Goal: Task Accomplishment & Management: Complete application form

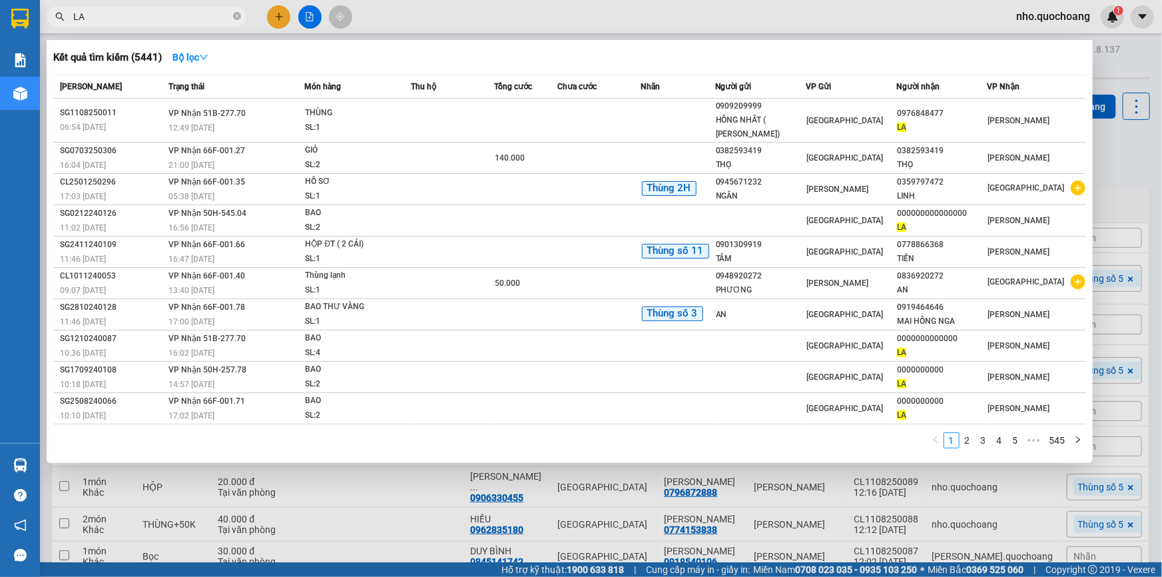
scroll to position [143, 0]
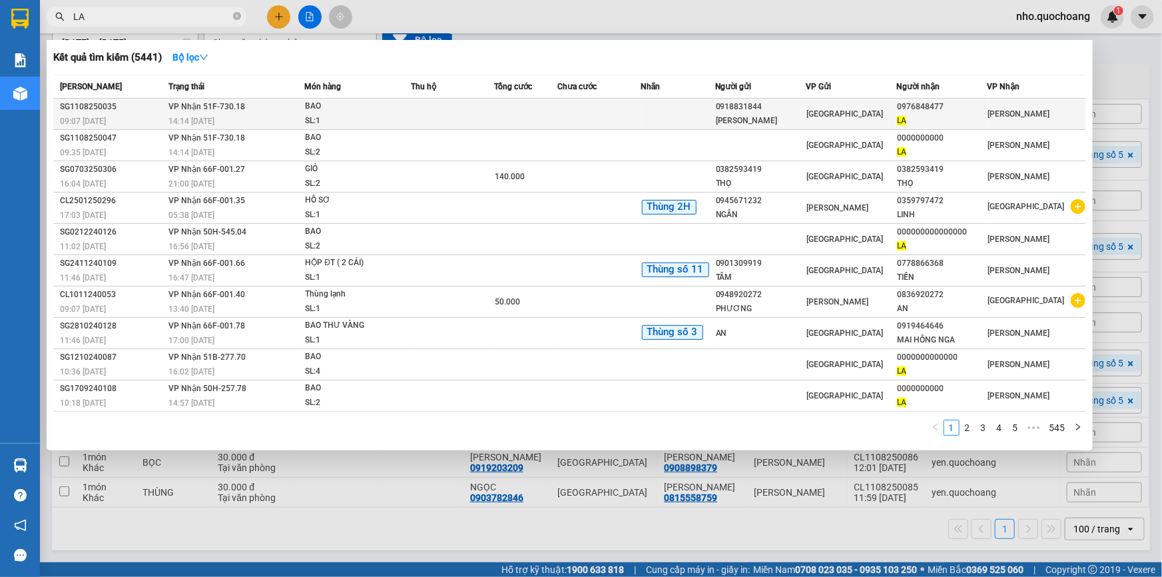
type input "LA"
click at [520, 117] on td at bounding box center [526, 114] width 63 height 31
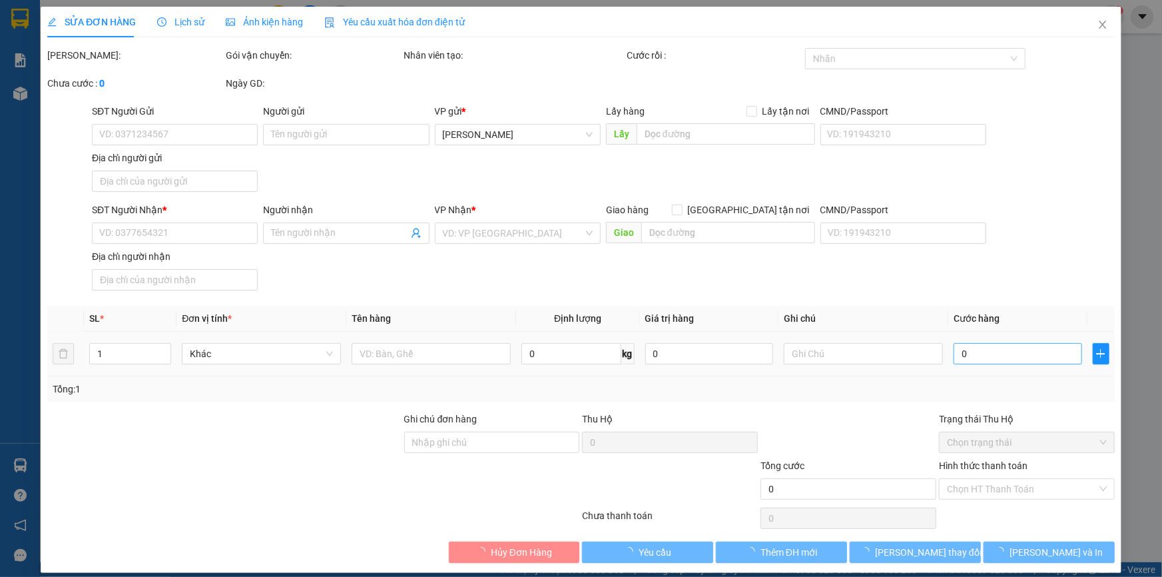
type input "0918831844"
type input "[PERSON_NAME]"
type input "HẺM 52 TÂN THỚI NHẤT 5 Q12"
type input "0976848477"
type input "LA"
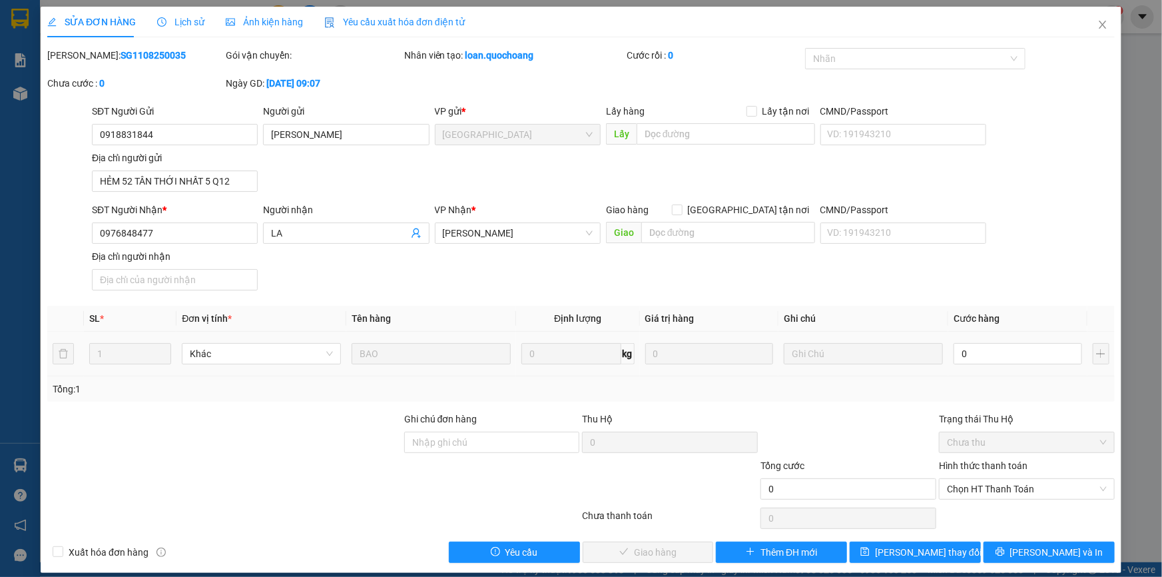
click at [989, 359] on input "0" at bounding box center [1018, 353] width 129 height 21
type input "4"
type input "04"
type input "40"
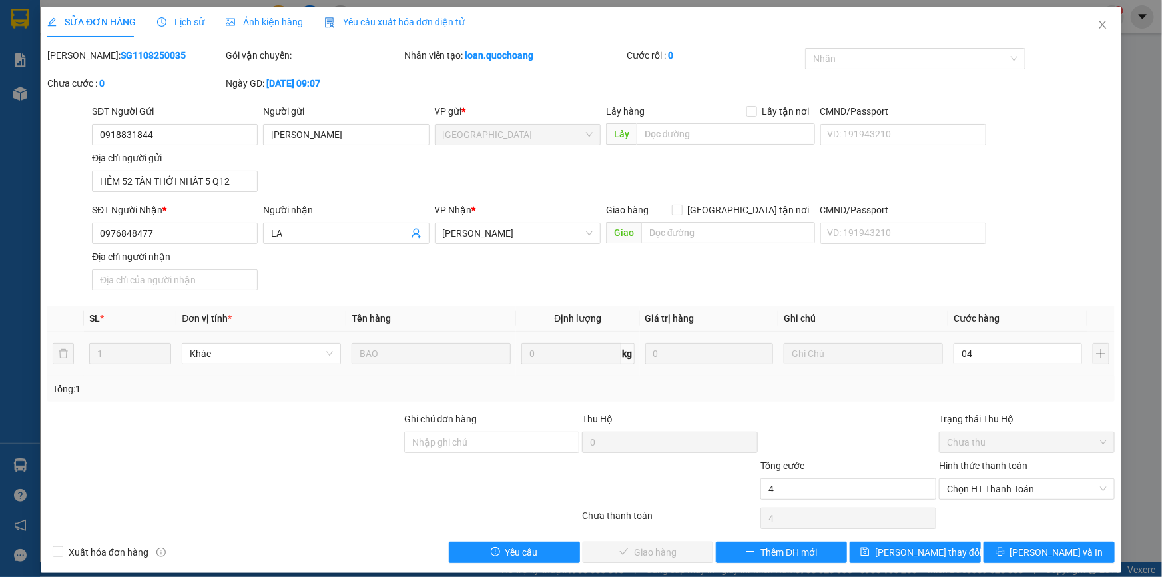
type input "40"
click at [987, 493] on span "Chọn HT Thanh Toán" at bounding box center [1027, 489] width 160 height 20
type input "040"
type input "40.000"
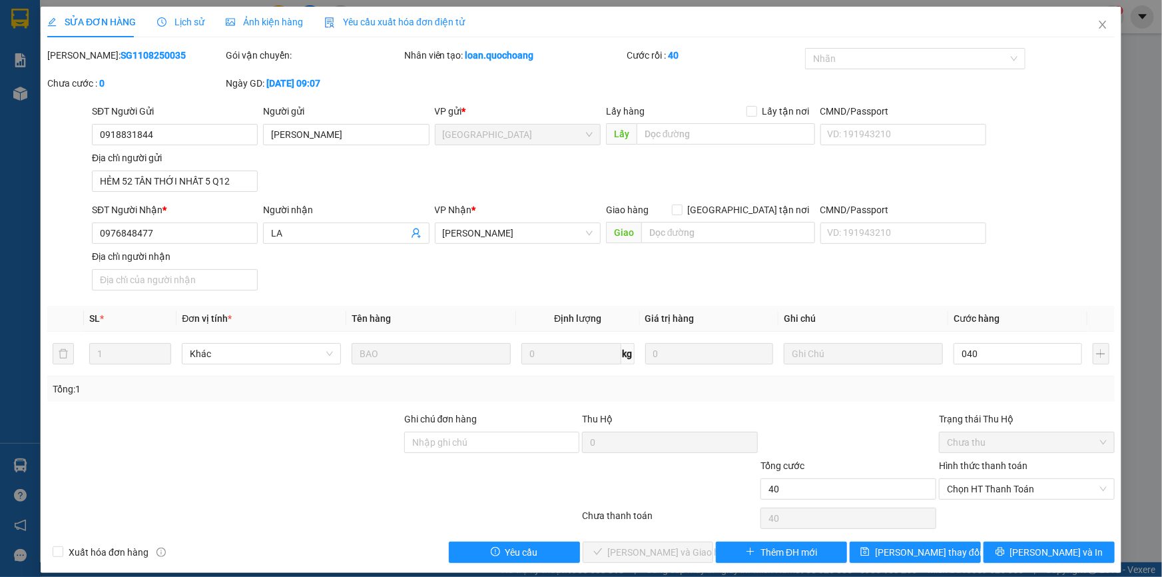
type input "40.000"
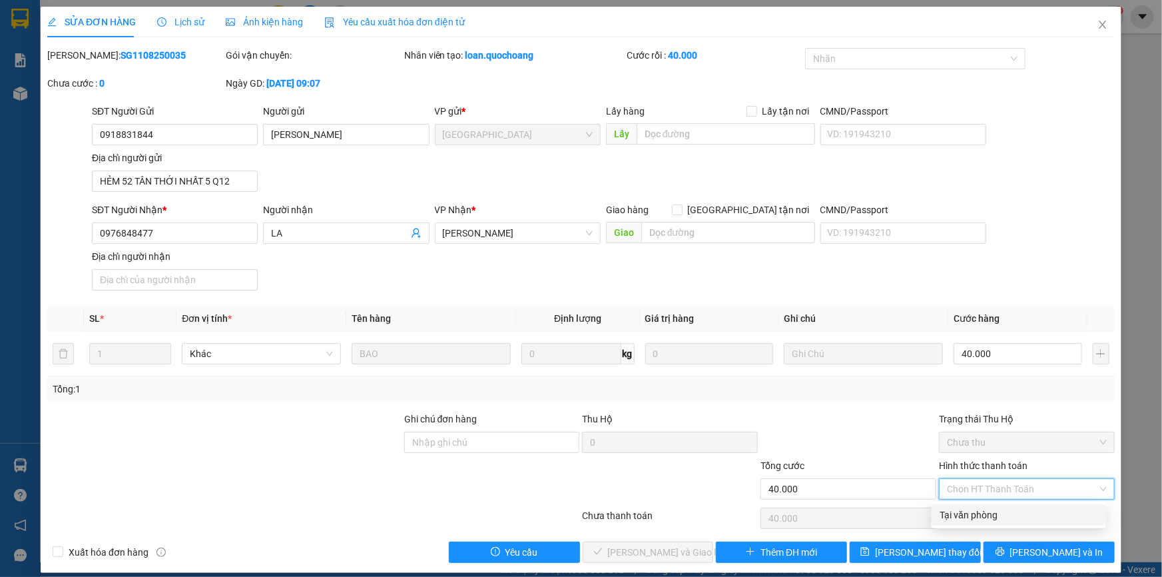
drag, startPoint x: 982, startPoint y: 516, endPoint x: 873, endPoint y: 514, distance: 109.3
click at [980, 516] on div "Tại văn phòng" at bounding box center [1019, 515] width 159 height 15
type input "0"
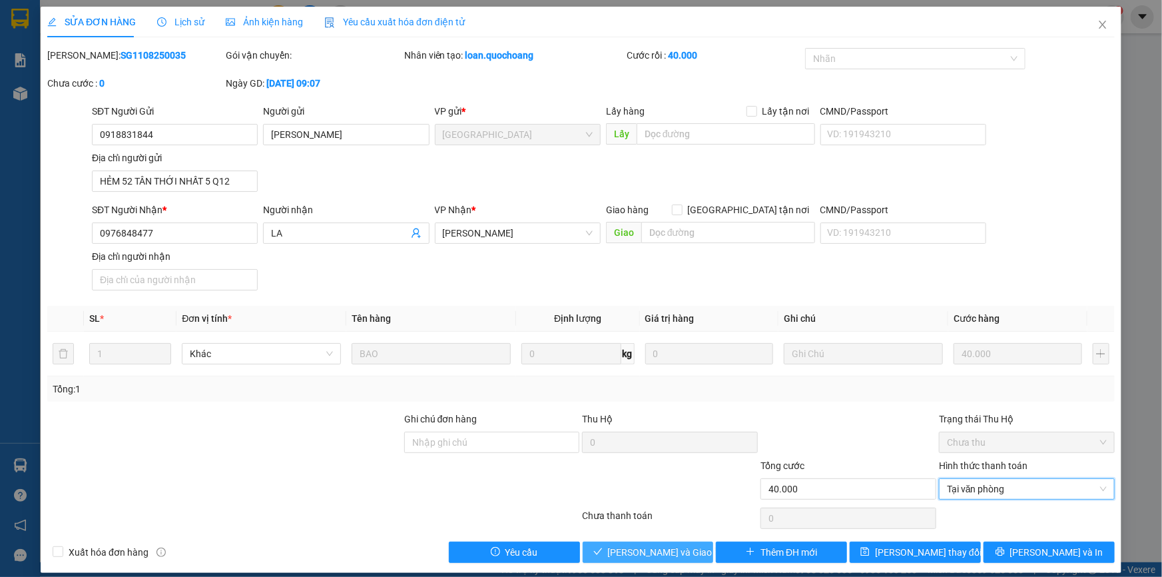
click at [637, 549] on span "[PERSON_NAME] và Giao hàng" at bounding box center [672, 552] width 128 height 15
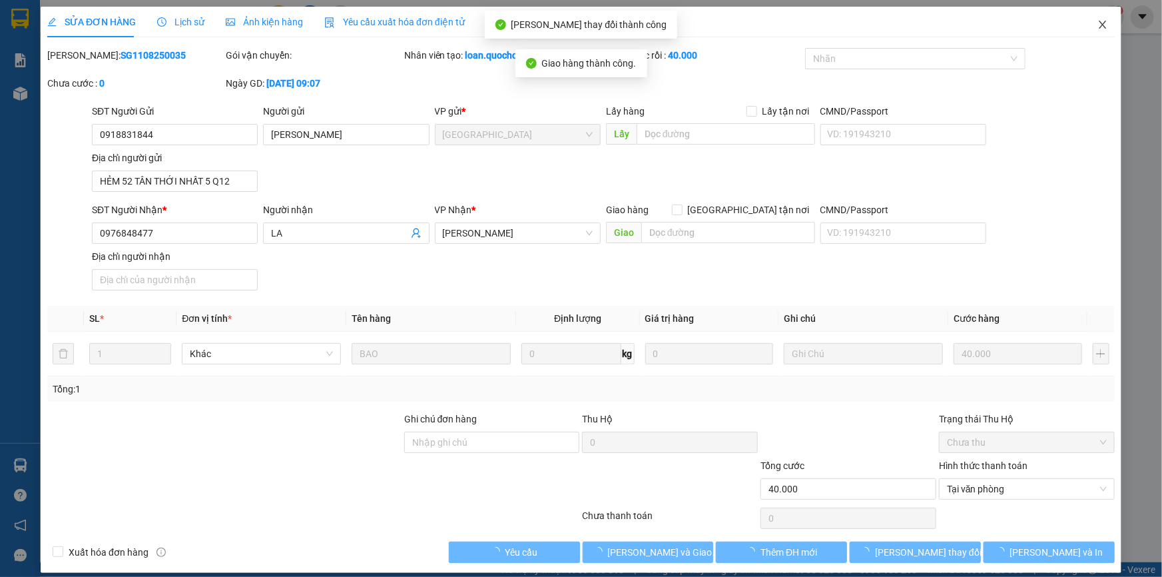
click at [1099, 25] on icon "close" at bounding box center [1102, 25] width 7 height 8
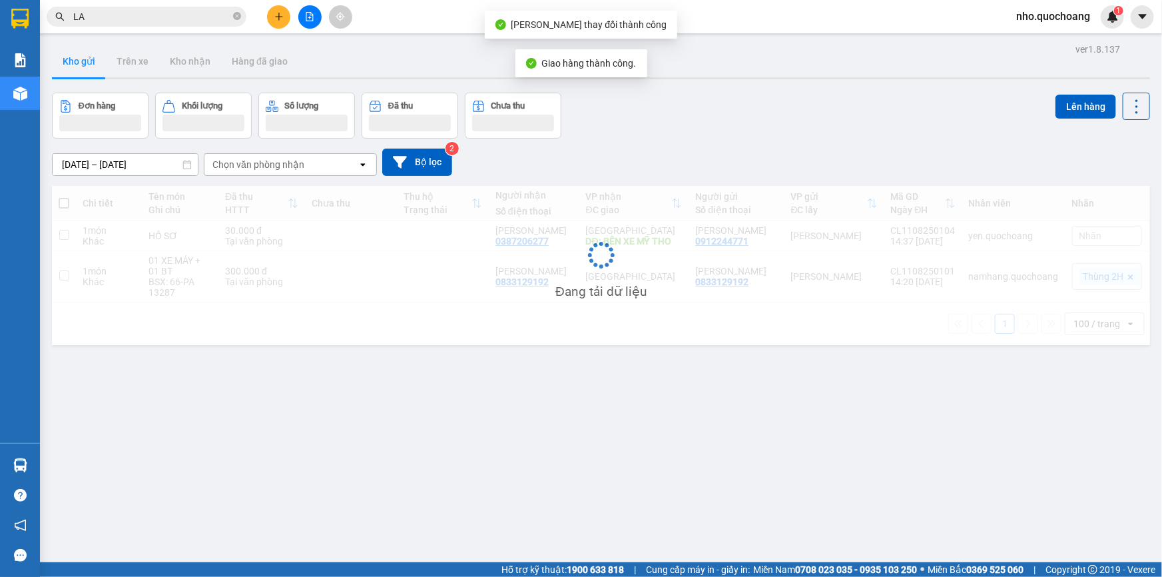
drag, startPoint x: 145, startPoint y: 13, endPoint x: 228, endPoint y: 42, distance: 88.0
click at [145, 15] on input "LA" at bounding box center [151, 16] width 157 height 15
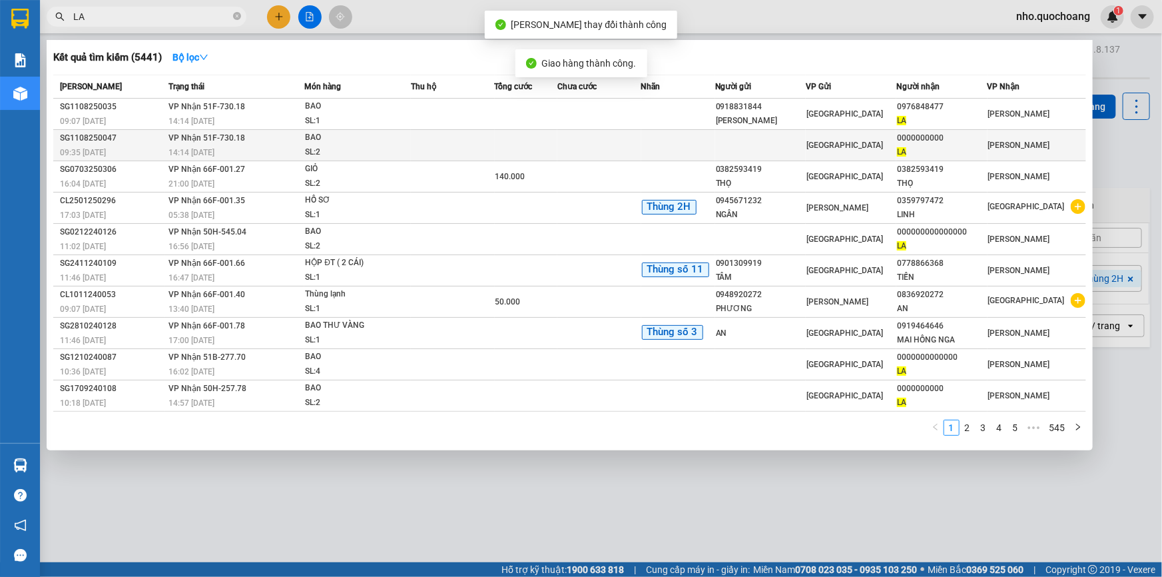
click at [291, 144] on td "VP Nhận 51F-730.18 14:14 [DATE]" at bounding box center [235, 145] width 140 height 31
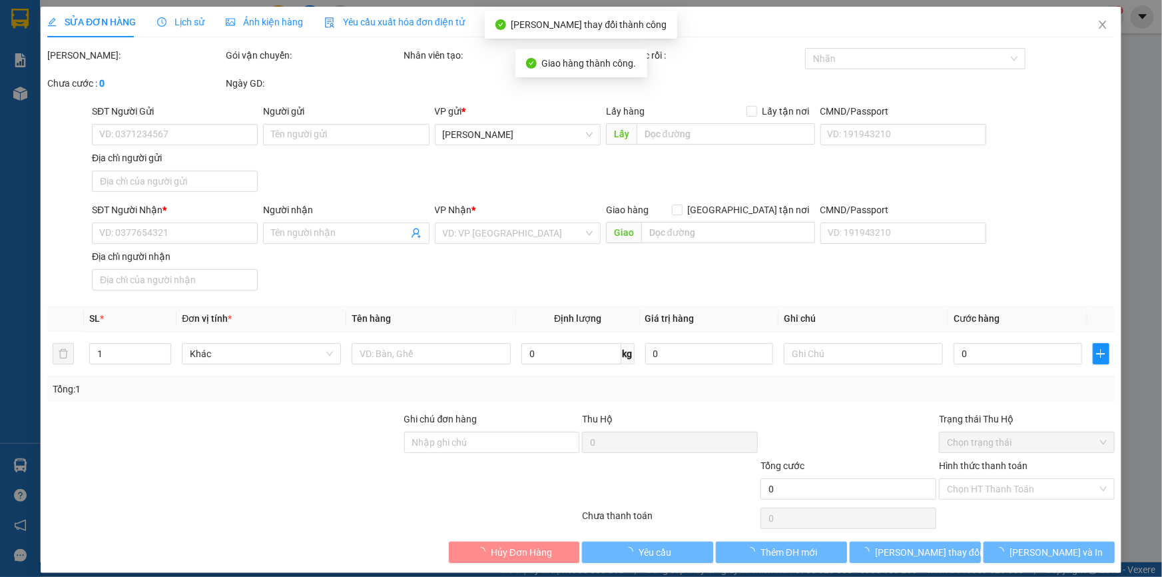
type input "0000000000"
type input "LA"
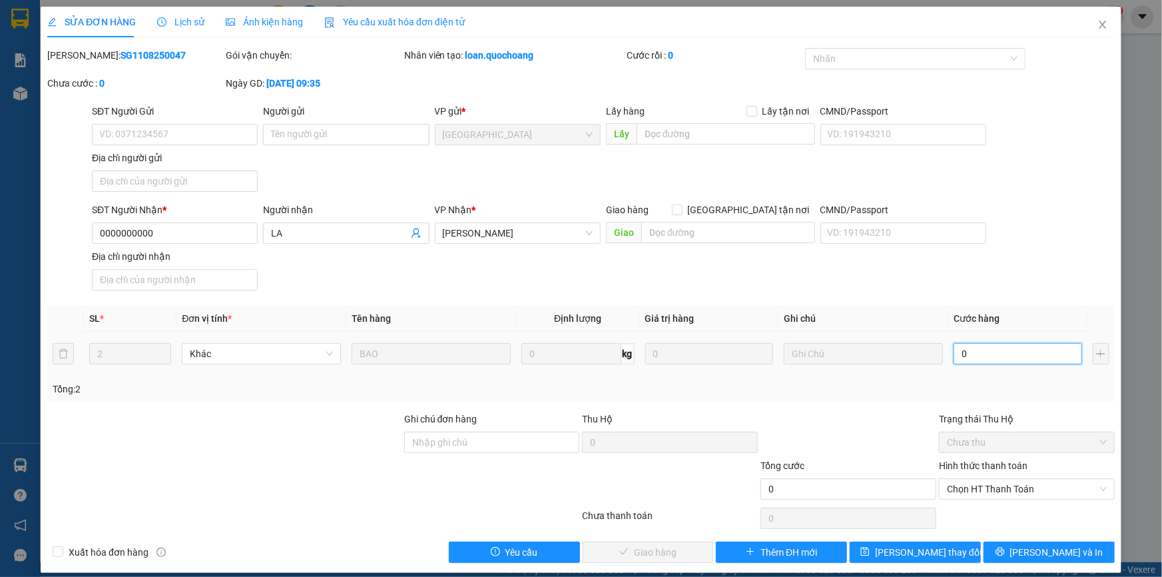
click at [966, 355] on input "0" at bounding box center [1018, 353] width 129 height 21
type input "8"
type input "80"
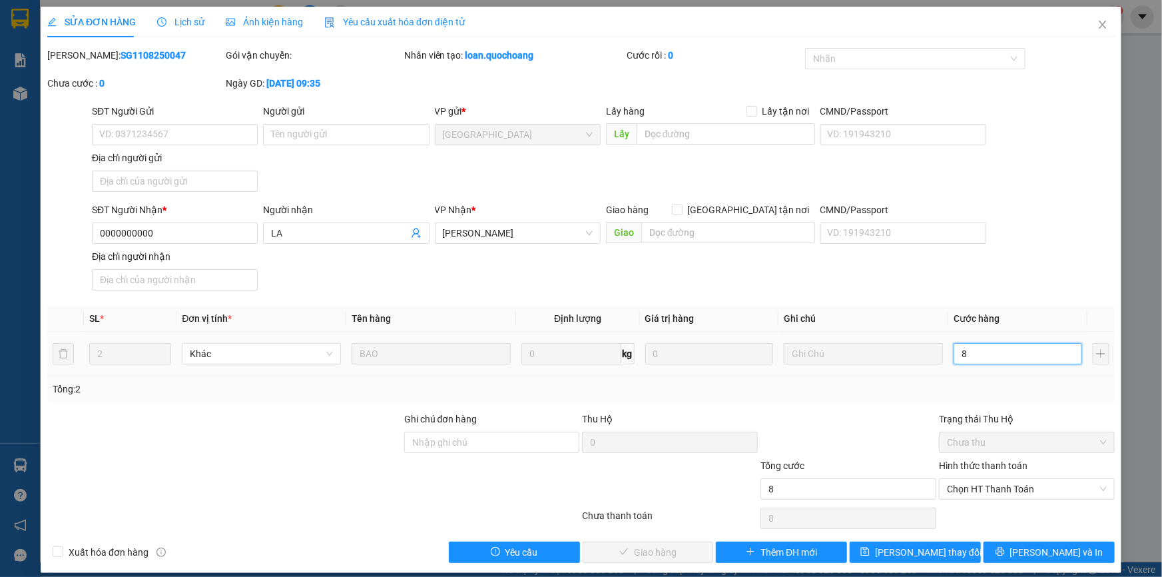
type input "80"
drag, startPoint x: 968, startPoint y: 488, endPoint x: 985, endPoint y: 506, distance: 25.0
click at [968, 489] on span "Chọn HT Thanh Toán" at bounding box center [1027, 489] width 160 height 20
type input "80"
type input "80.000"
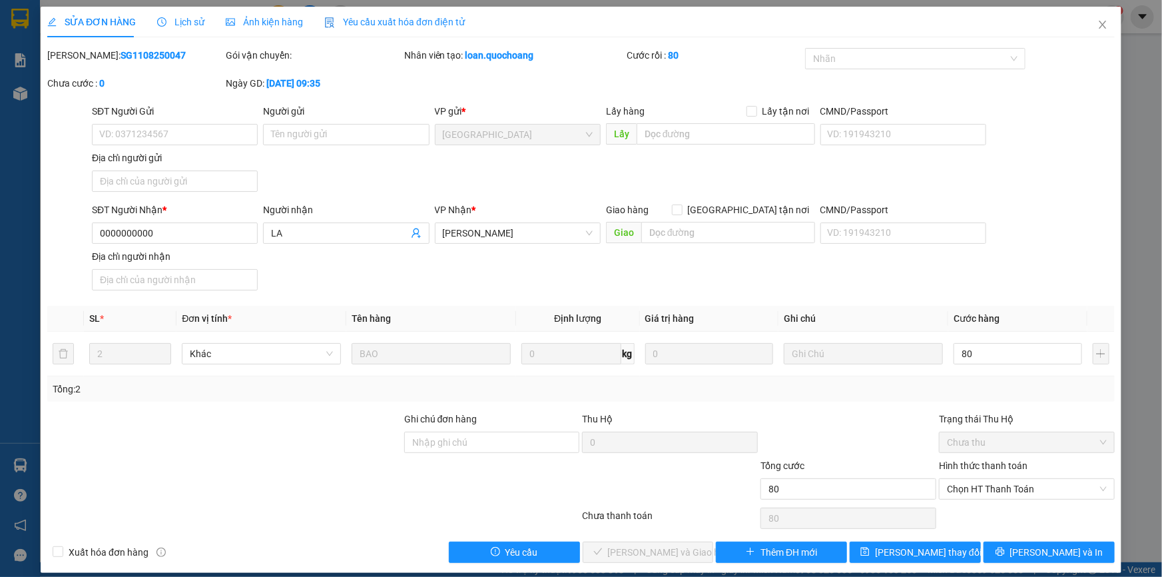
type input "80.000"
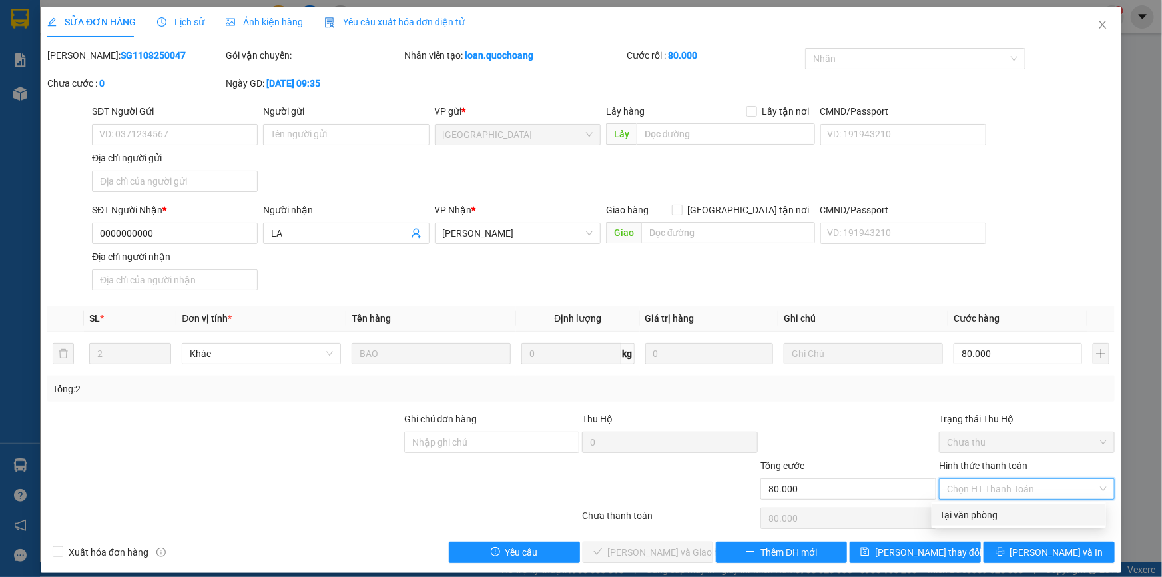
drag, startPoint x: 993, startPoint y: 516, endPoint x: 653, endPoint y: 518, distance: 339.7
click at [980, 516] on div "Tại văn phòng" at bounding box center [1019, 515] width 159 height 15
type input "0"
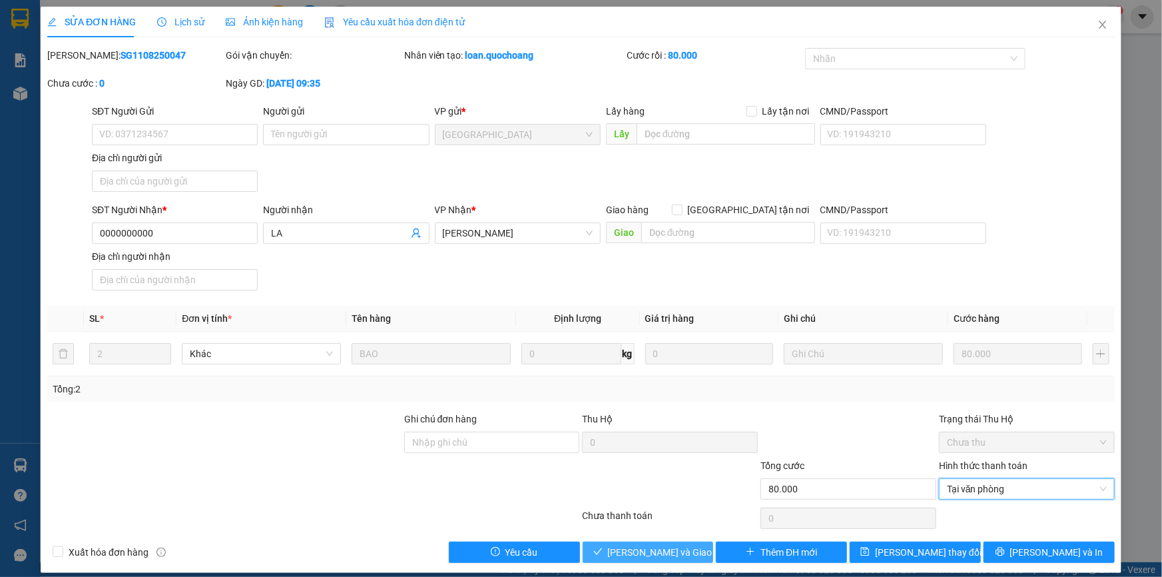
drag, startPoint x: 661, startPoint y: 549, endPoint x: 722, endPoint y: 510, distance: 72.2
click at [661, 549] on span "[PERSON_NAME] và Giao hàng" at bounding box center [672, 552] width 128 height 15
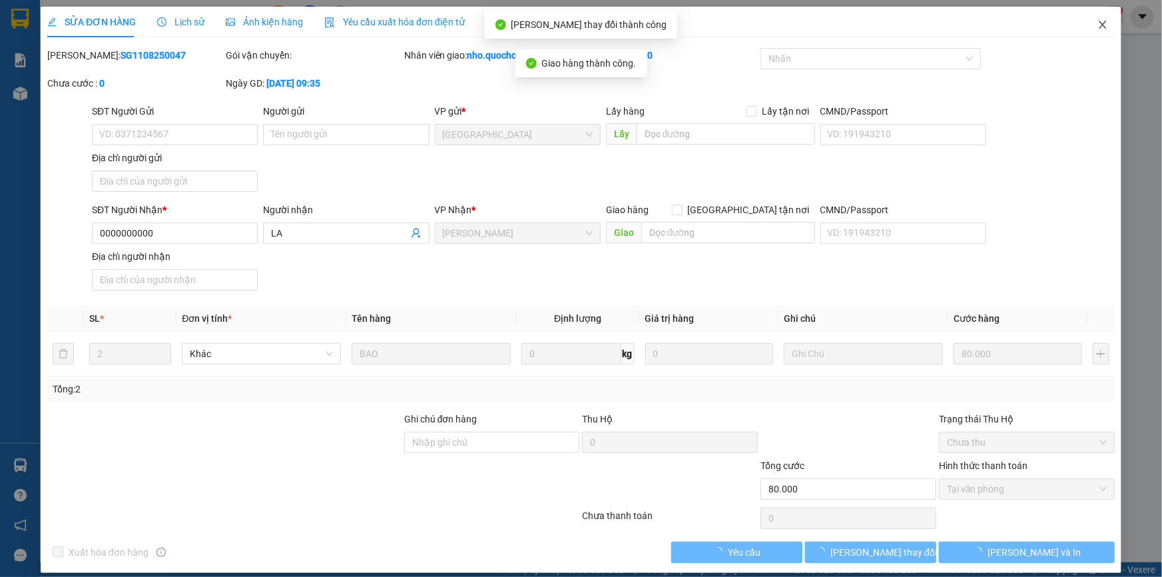
click at [1098, 23] on icon "close" at bounding box center [1103, 24] width 11 height 11
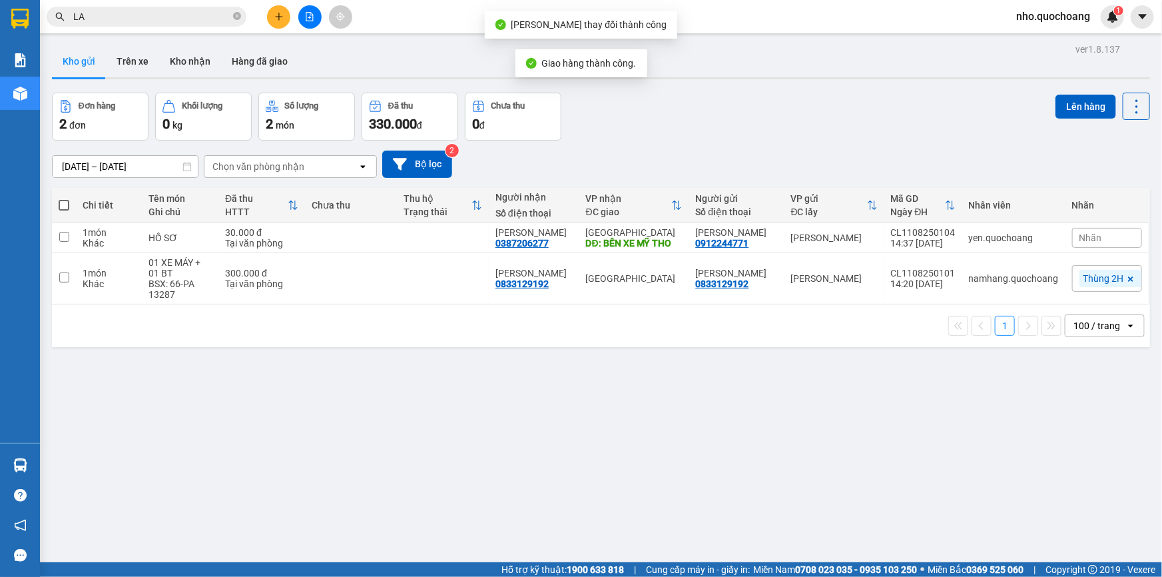
click at [230, 13] on span "LA" at bounding box center [147, 17] width 200 height 20
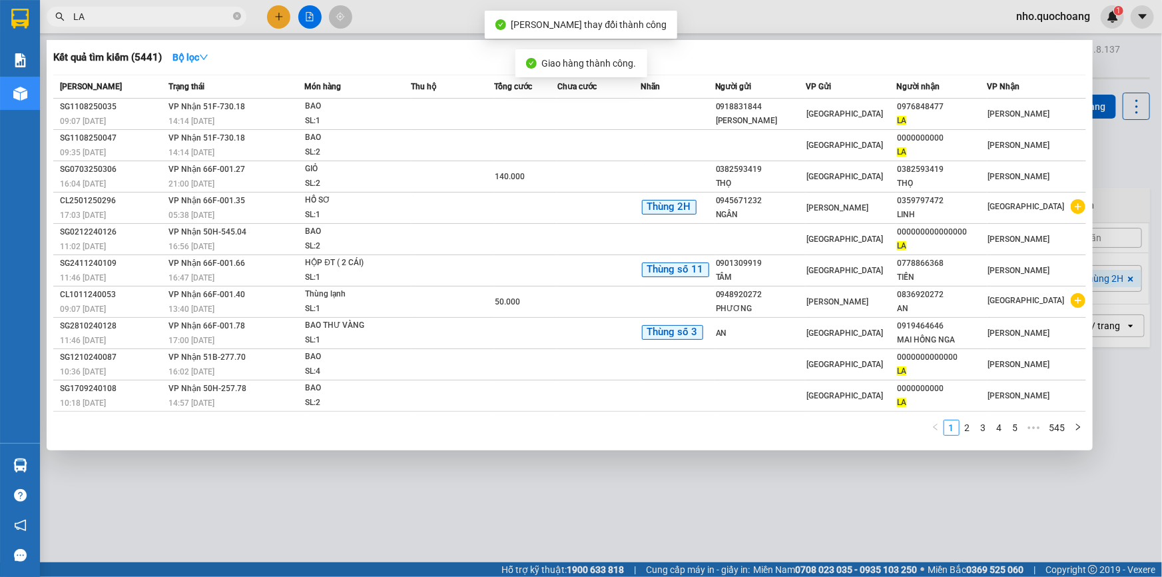
click at [231, 16] on span "LA" at bounding box center [147, 17] width 200 height 20
click at [239, 17] on icon "close-circle" at bounding box center [237, 16] width 8 height 8
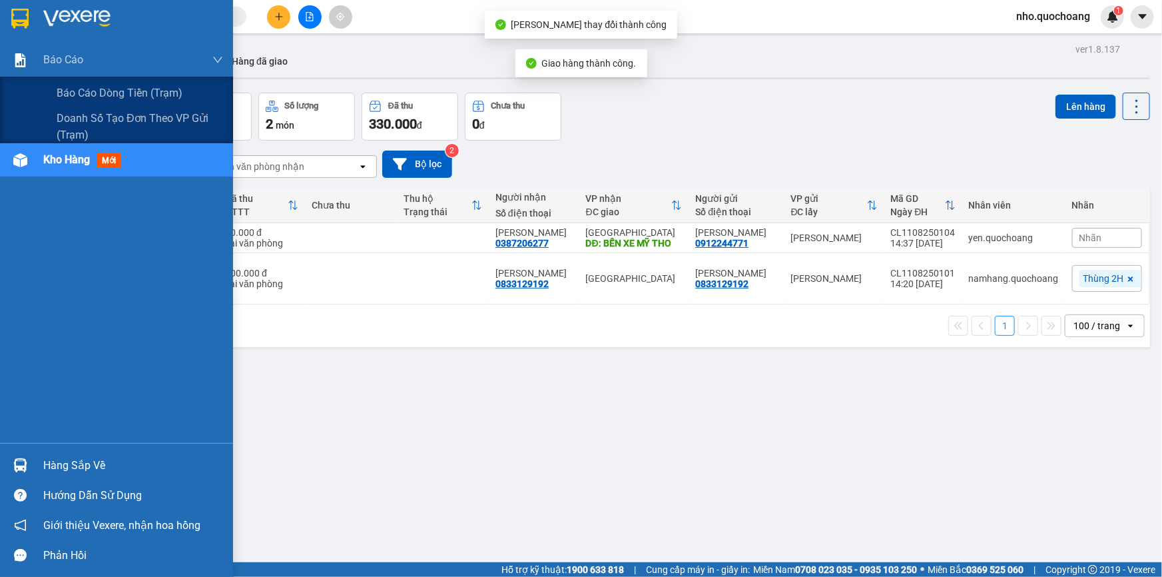
click at [90, 93] on button "Đơn hàng 2 đơn" at bounding box center [100, 117] width 97 height 48
click at [67, 90] on span "Báo cáo dòng tiền (trạm)" at bounding box center [120, 93] width 127 height 17
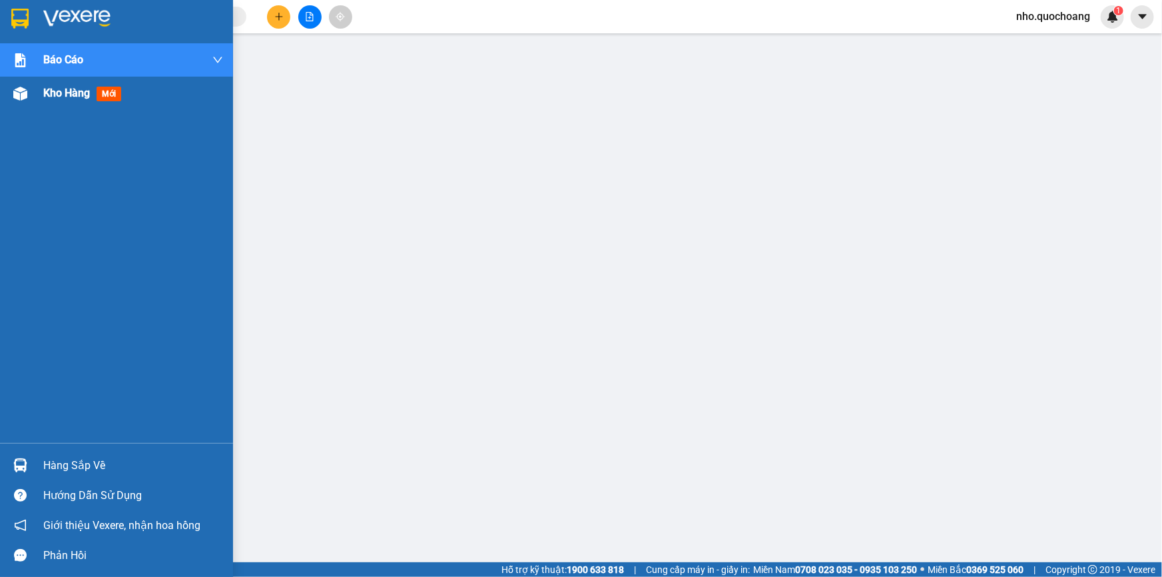
click at [69, 101] on div "Kho hàng mới" at bounding box center [84, 93] width 83 height 17
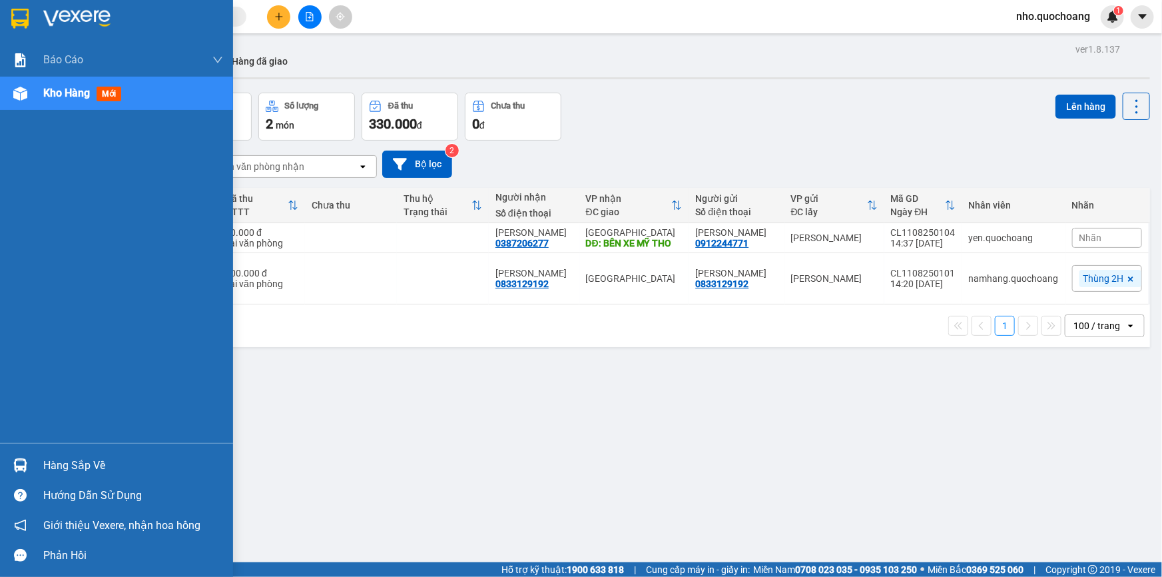
click at [49, 466] on div "Hàng sắp về" at bounding box center [133, 466] width 180 height 20
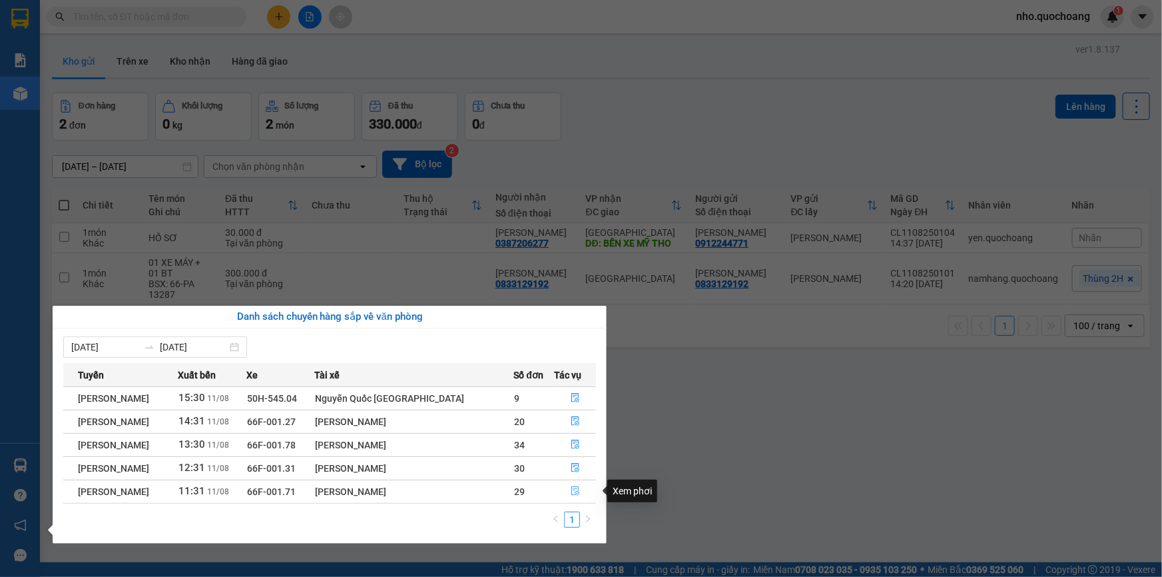
click at [572, 496] on span "file-done" at bounding box center [575, 491] width 9 height 11
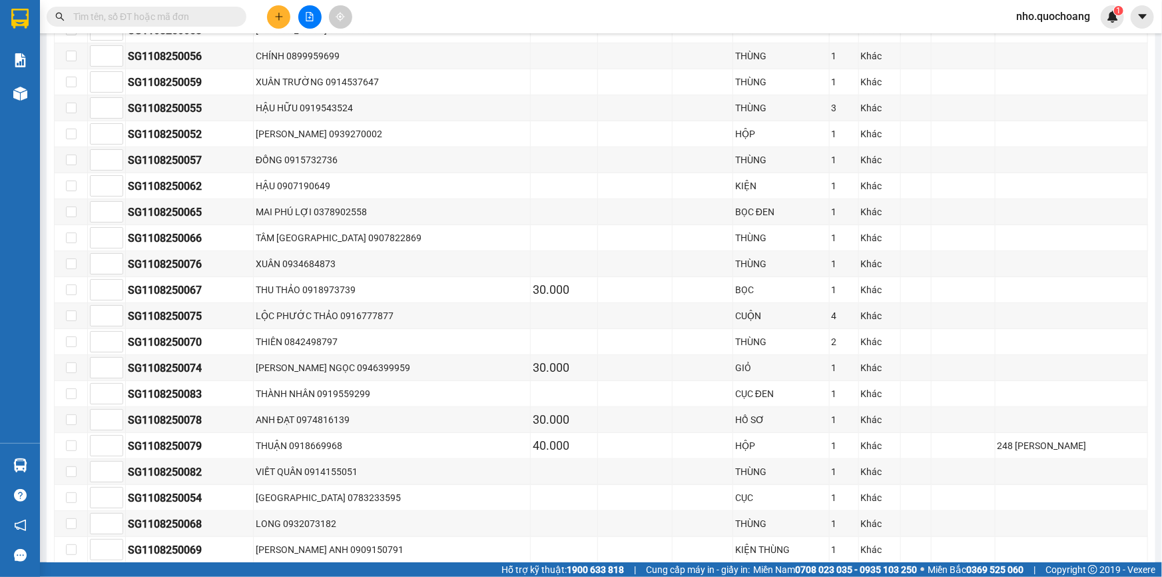
scroll to position [363, 0]
click at [386, 316] on div "LỘC PHƯỚC THẢO 0916777877" at bounding box center [392, 314] width 272 height 15
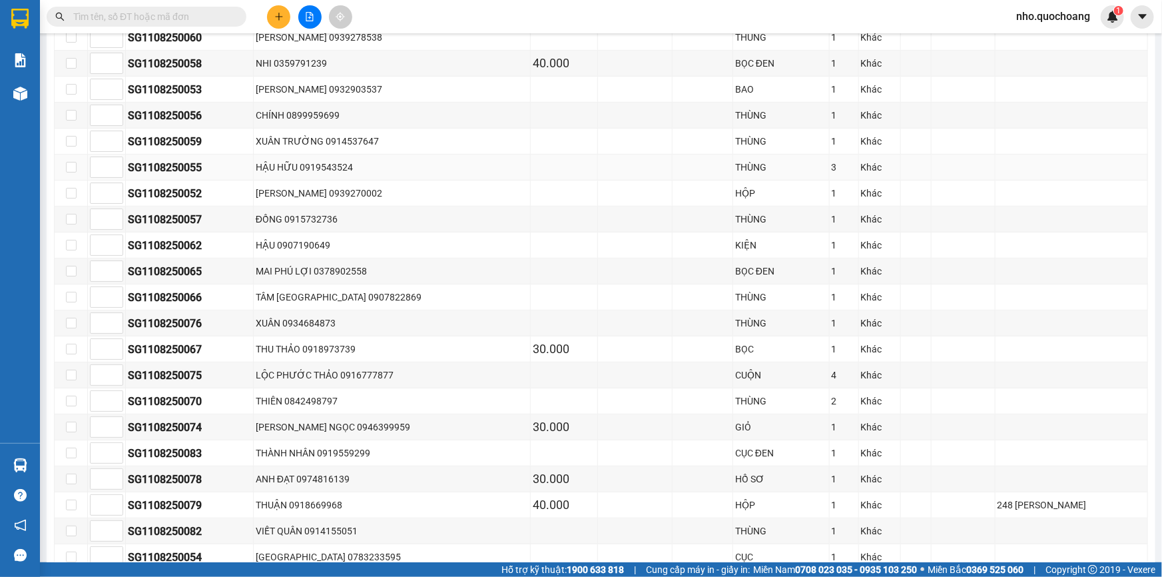
click at [360, 166] on div "HẬU HỮU 0919543524" at bounding box center [392, 167] width 272 height 15
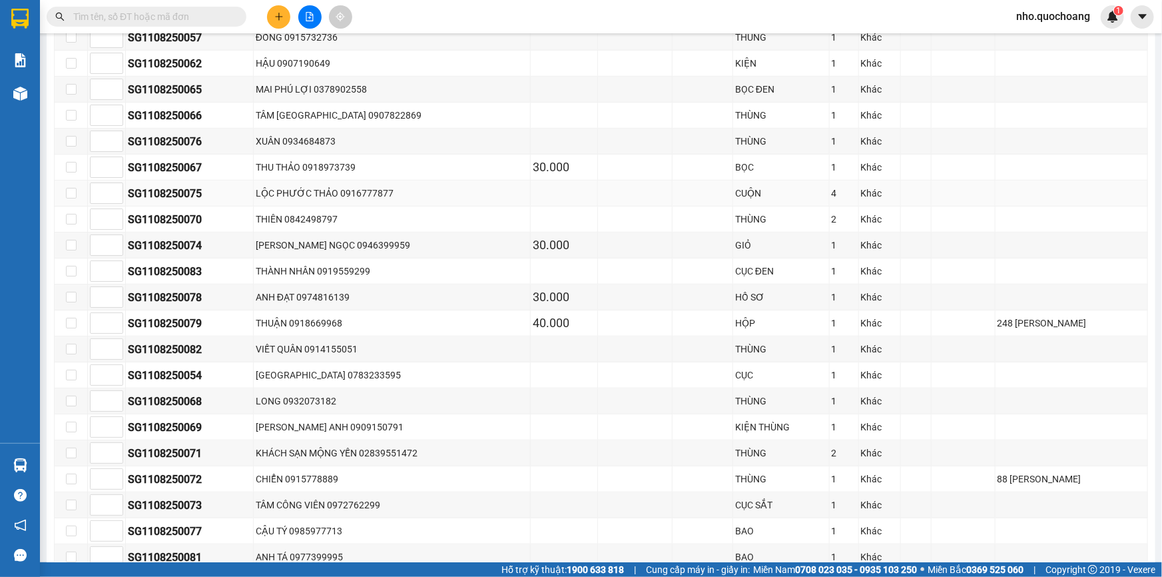
scroll to position [545, 0]
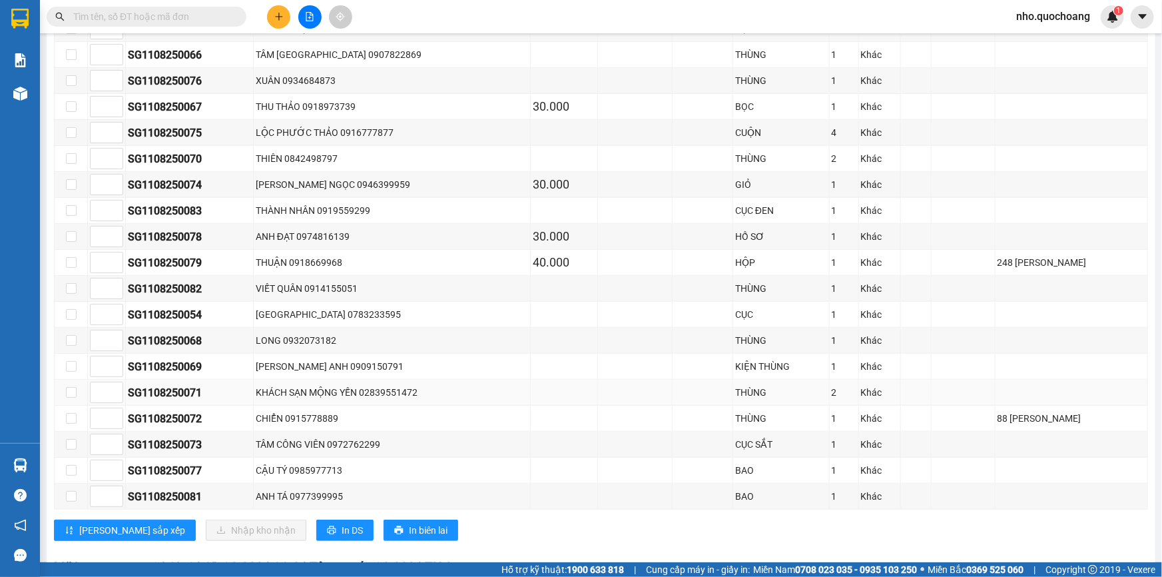
click at [401, 386] on div "KHÁCH SẠN MỘNG YẾN 02839551472" at bounding box center [392, 392] width 272 height 15
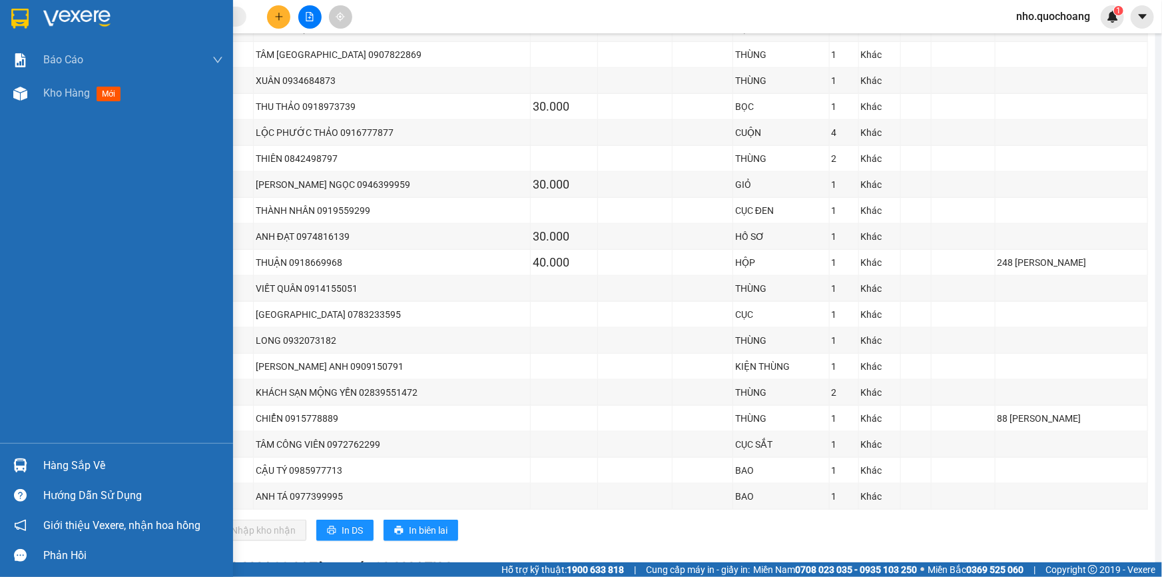
click at [83, 476] on div "Hàng sắp về" at bounding box center [116, 465] width 233 height 30
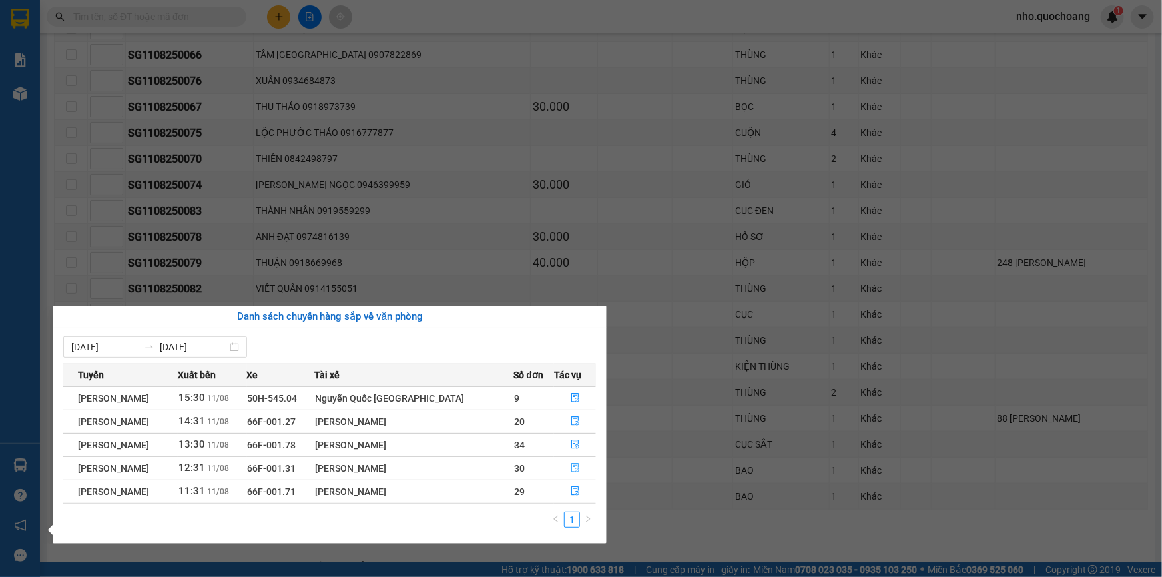
click at [571, 467] on icon "file-done" at bounding box center [575, 467] width 9 height 9
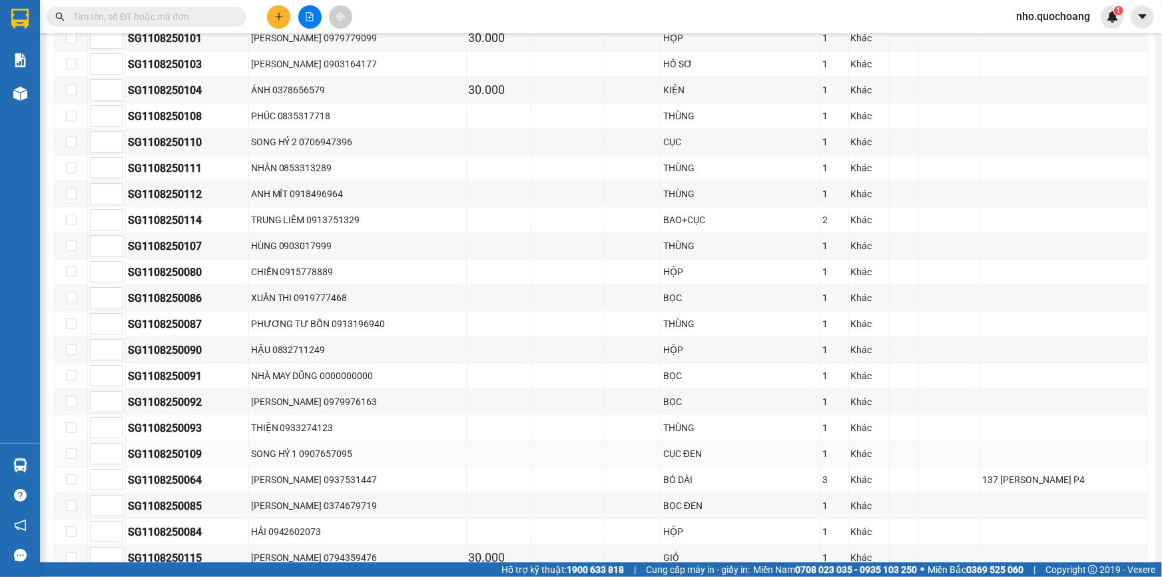
scroll to position [368, 0]
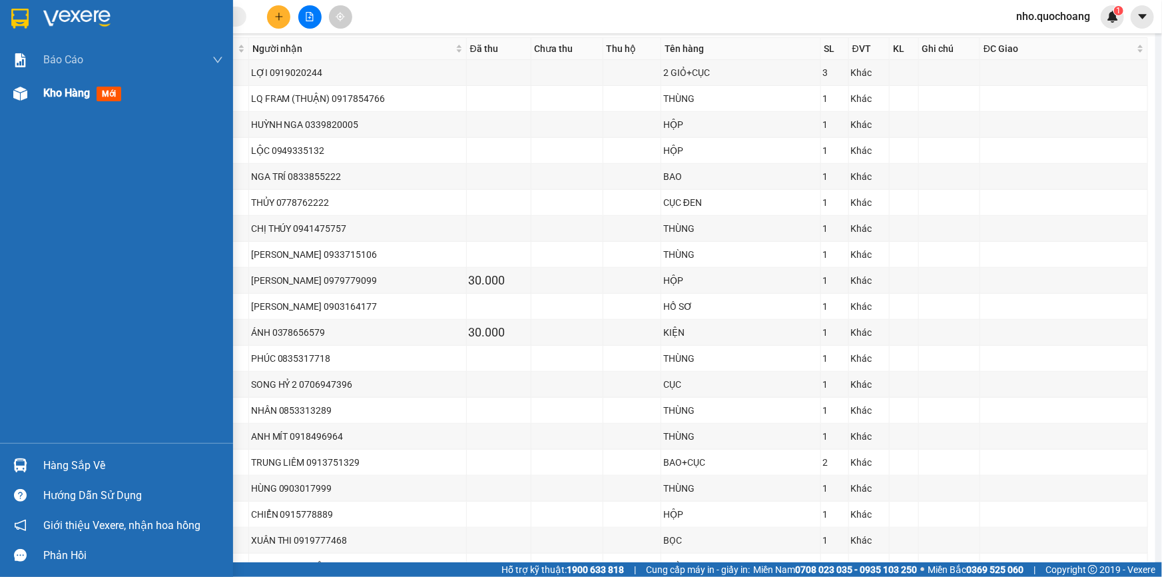
click at [36, 93] on div "Kho hàng mới" at bounding box center [116, 93] width 233 height 33
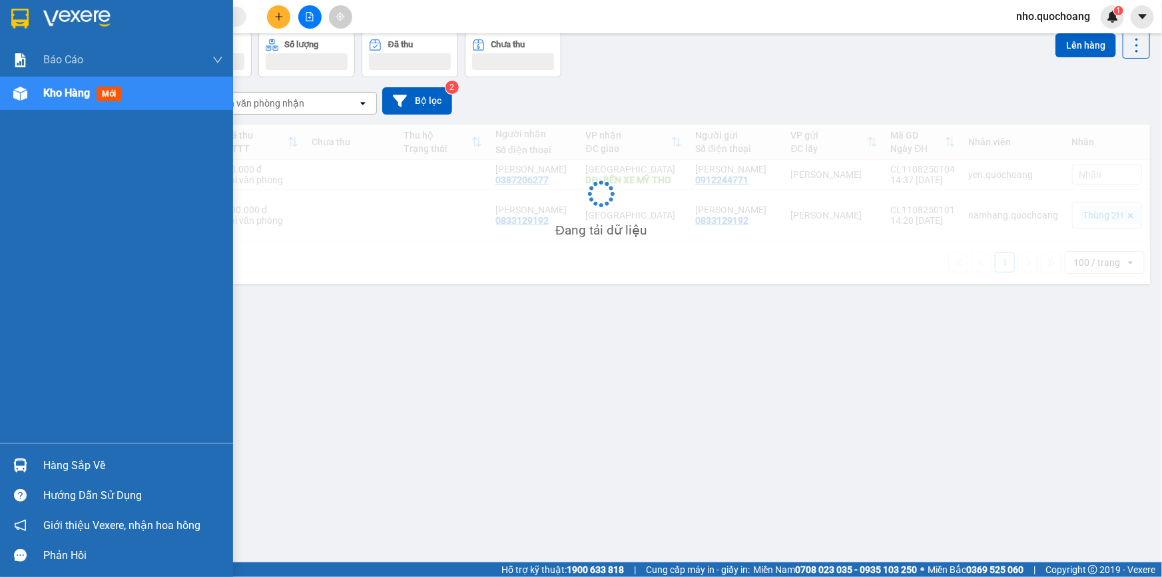
scroll to position [61, 0]
